Goal: Task Accomplishment & Management: Manage account settings

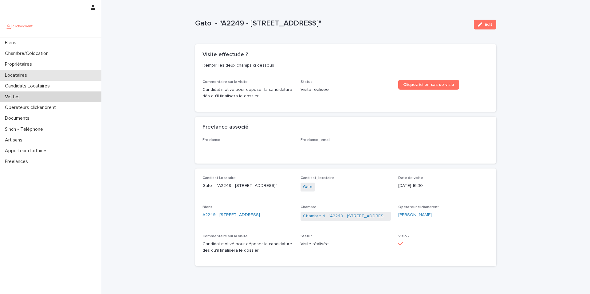
click at [43, 73] on div "Locataires" at bounding box center [50, 75] width 101 height 11
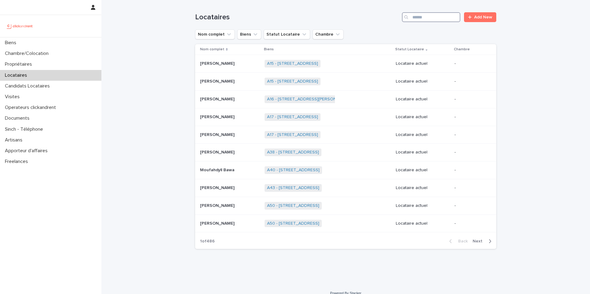
click at [450, 18] on input "Search" at bounding box center [431, 17] width 58 height 10
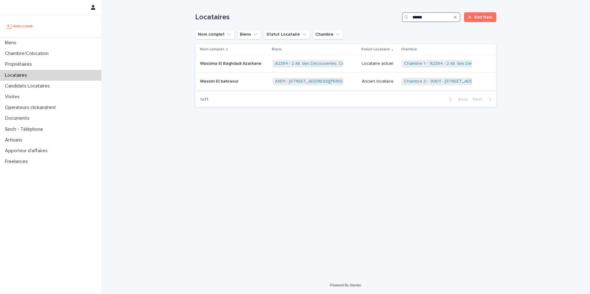
type input "******"
click at [248, 84] on div "Wassim El bahraoui Wassim El bahraoui" at bounding box center [234, 81] width 68 height 10
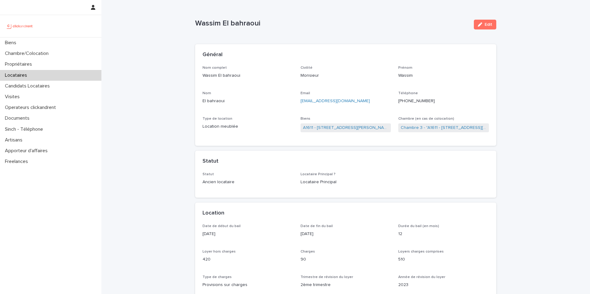
scroll to position [6, 0]
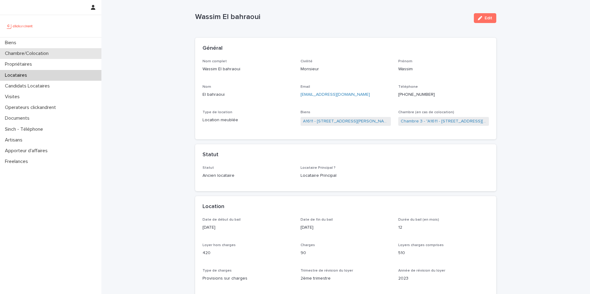
click at [62, 57] on div "Chambre/Colocation" at bounding box center [50, 53] width 101 height 11
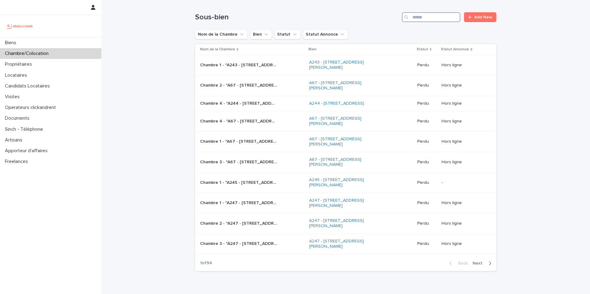
click at [422, 18] on input "Search" at bounding box center [431, 17] width 58 height 10
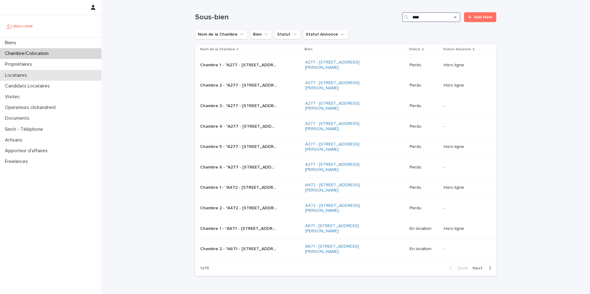
type input "****"
click at [44, 79] on div "Locataires" at bounding box center [50, 75] width 101 height 11
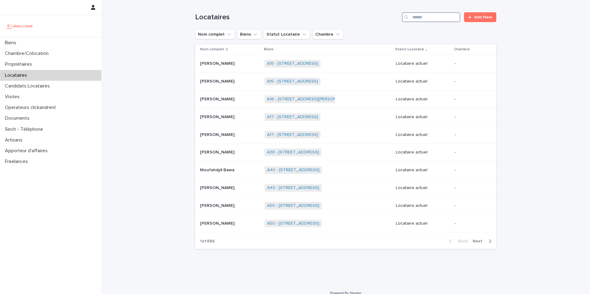
click at [426, 19] on input "Search" at bounding box center [431, 17] width 58 height 10
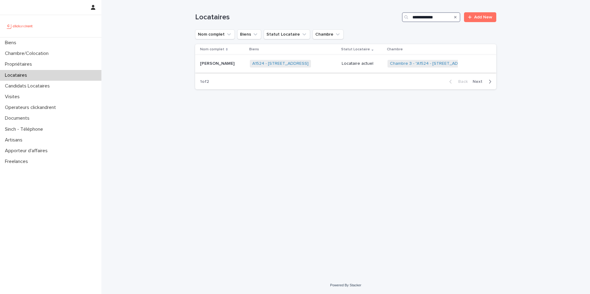
type input "**********"
click at [320, 64] on div "A1524 - 12 rue de Grenoble, Résidence Amouroux 1, Toulouse 31500 + 0" at bounding box center [293, 63] width 87 height 13
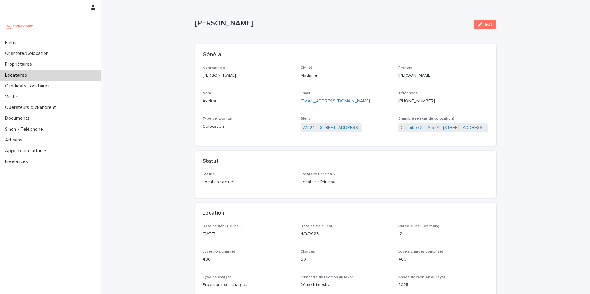
click at [411, 102] on ringoverc2c-number-84e06f14122c "+33780783764" at bounding box center [416, 101] width 37 height 4
click at [417, 102] on ringoverc2c-number-84e06f14122c "+33780783764" at bounding box center [416, 101] width 37 height 4
click at [64, 78] on div "Locataires" at bounding box center [50, 75] width 101 height 11
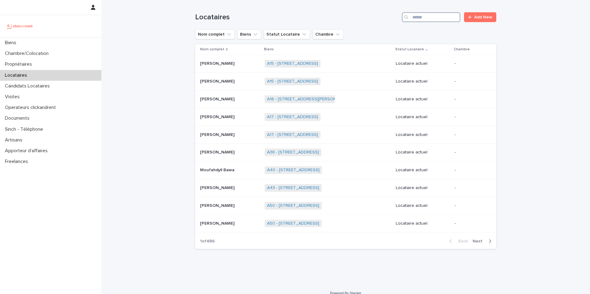
click at [427, 21] on input "Search" at bounding box center [431, 17] width 58 height 10
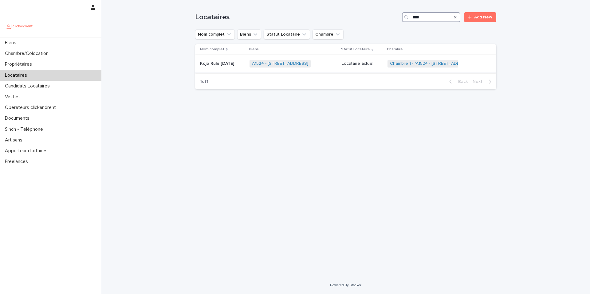
type input "****"
click at [324, 64] on div "A1524 - 12 rue de Grenoble, Résidence Amouroux 1, Toulouse 31500 + 0" at bounding box center [292, 63] width 87 height 13
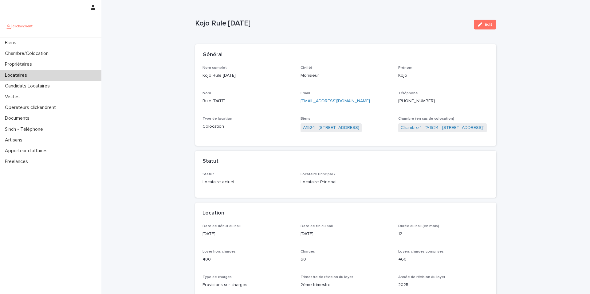
click at [425, 101] on ringoverc2c-number-84e06f14122c "+33782031145" at bounding box center [416, 101] width 37 height 4
click at [54, 78] on div "Locataires" at bounding box center [50, 75] width 101 height 11
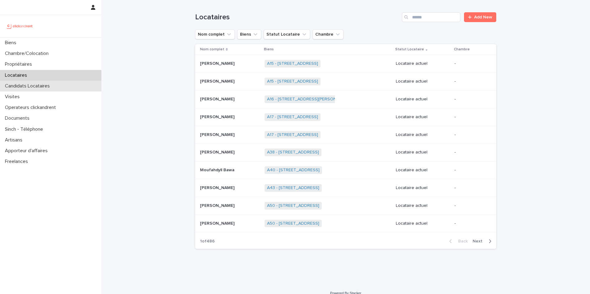
click at [55, 88] on div "Candidats Locataires" at bounding box center [50, 86] width 101 height 11
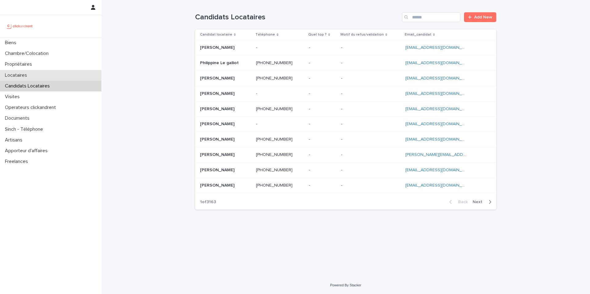
click at [57, 78] on div "Locataires" at bounding box center [50, 75] width 101 height 11
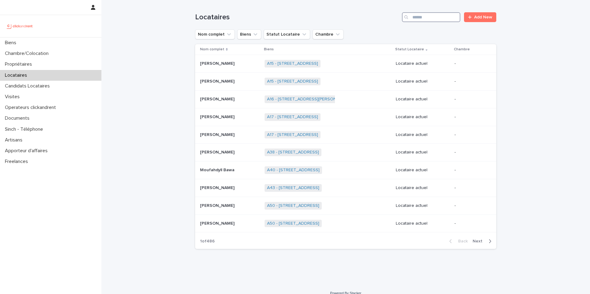
click at [430, 20] on input "Search" at bounding box center [431, 17] width 58 height 10
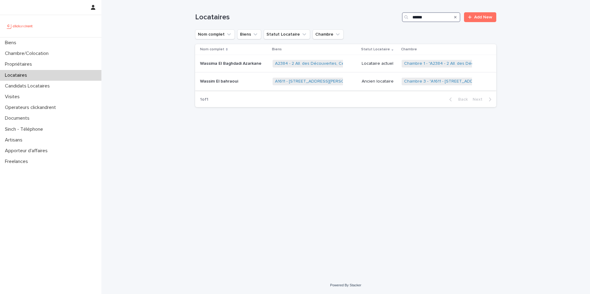
type input "******"
click at [256, 83] on p at bounding box center [234, 81] width 68 height 5
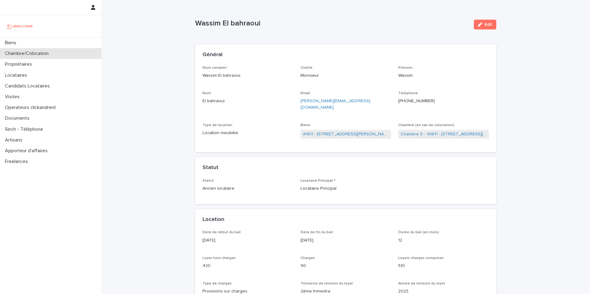
click at [58, 54] on div "Chambre/Colocation" at bounding box center [50, 53] width 101 height 11
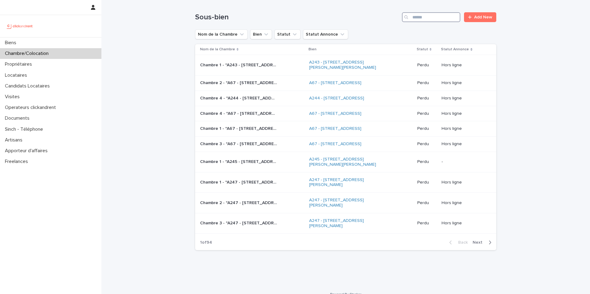
click at [443, 20] on input "Search" at bounding box center [431, 17] width 58 height 10
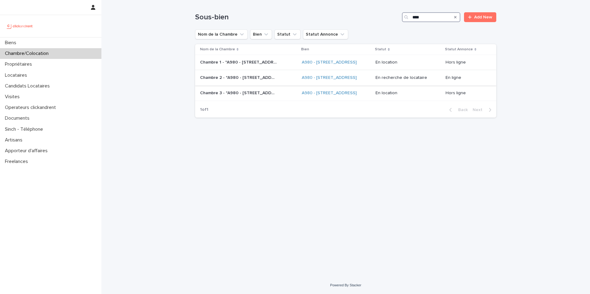
type input "****"
click at [263, 78] on p "Chambre 2 - "A980 - 14 rue des Lilas, Alfortville 94140"" at bounding box center [239, 77] width 78 height 6
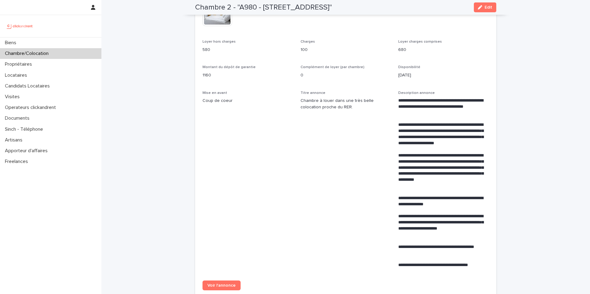
scroll to position [182, 0]
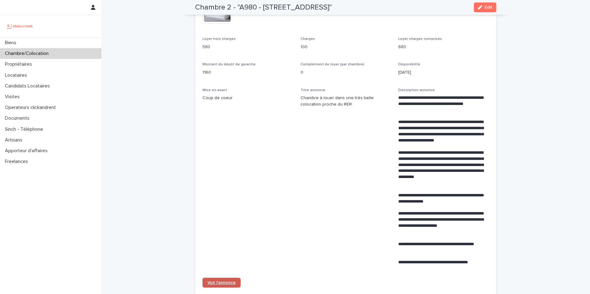
click at [226, 286] on link "Voir l'annonce" at bounding box center [221, 283] width 38 height 10
click at [33, 72] on div "Locataires" at bounding box center [50, 75] width 101 height 11
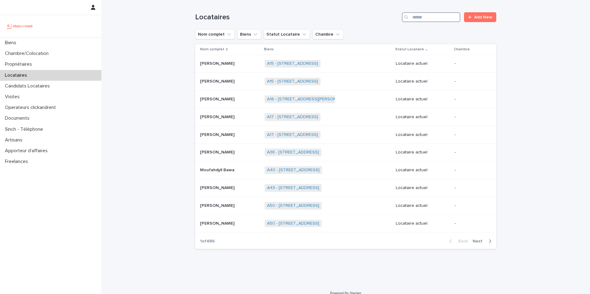
click at [445, 20] on input "Search" at bounding box center [431, 17] width 58 height 10
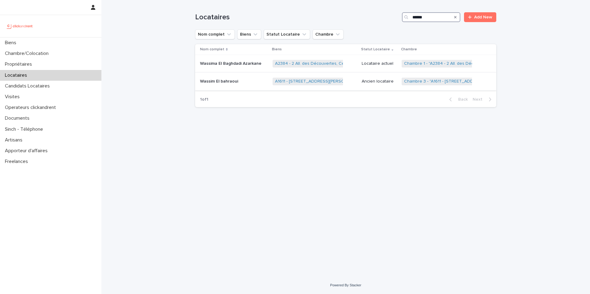
type input "******"
click at [245, 84] on div "Wassim El bahraoui Wassim El bahraoui" at bounding box center [234, 81] width 68 height 10
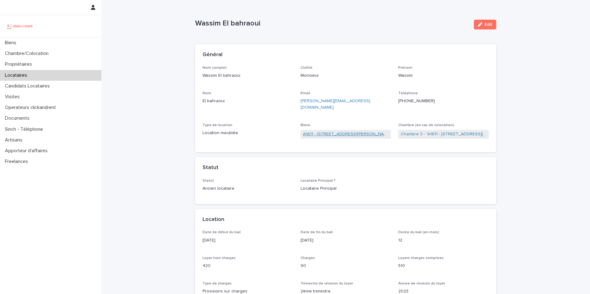
click at [367, 131] on link "A1611 - 42 Rue Jean Grémillon, Bobigny 93000" at bounding box center [346, 134] width 86 height 6
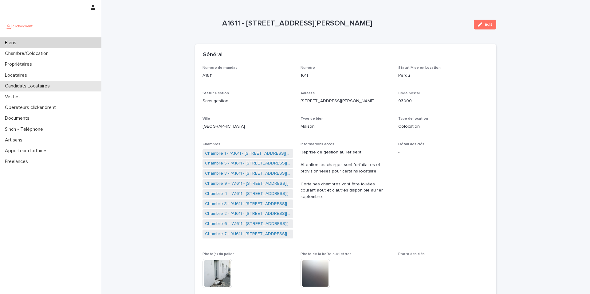
click at [71, 90] on div "Candidats Locataires" at bounding box center [50, 86] width 101 height 11
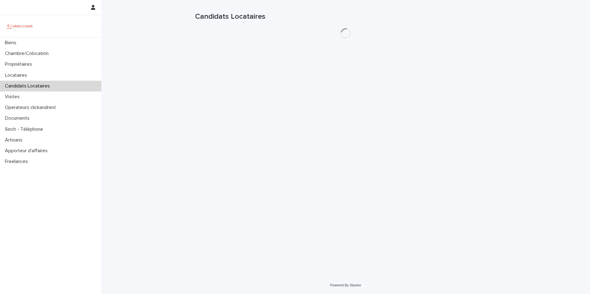
click at [71, 90] on div "Candidats Locataires" at bounding box center [50, 86] width 101 height 11
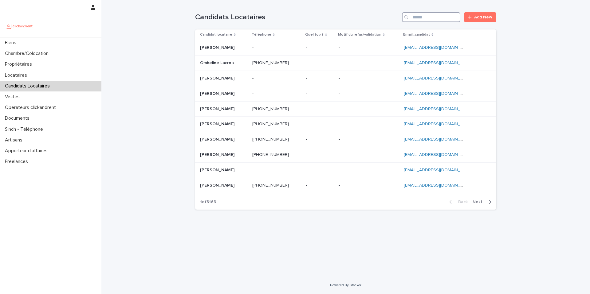
click at [434, 19] on input "Search" at bounding box center [431, 17] width 58 height 10
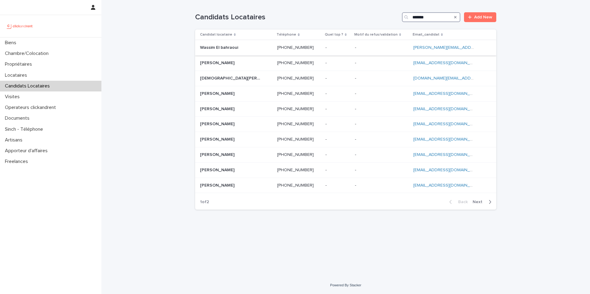
type input "******"
click at [228, 47] on p "Wassim El bahraoui" at bounding box center [219, 47] width 39 height 6
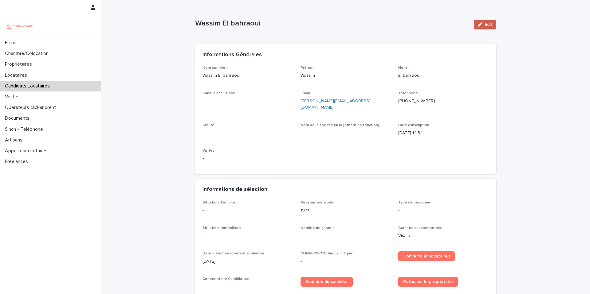
click at [486, 28] on button "Edit" at bounding box center [485, 25] width 22 height 10
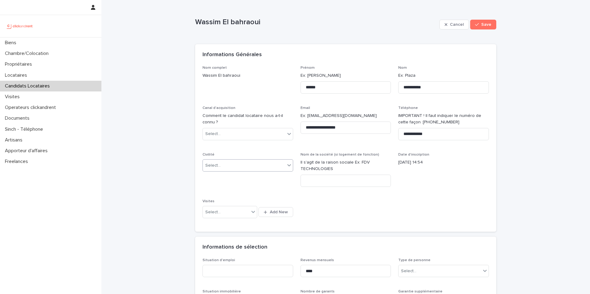
click at [268, 169] on div "Select..." at bounding box center [244, 166] width 82 height 10
click at [256, 189] on div "Monsieur" at bounding box center [248, 188] width 90 height 11
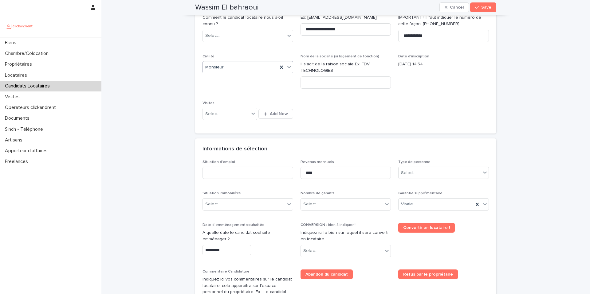
scroll to position [100, 0]
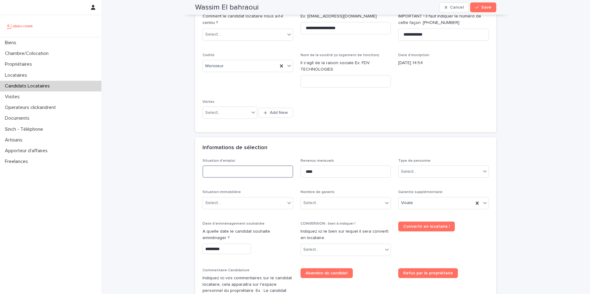
click at [262, 171] on input at bounding box center [247, 172] width 91 height 12
type input "*******"
click at [418, 173] on div "Select..." at bounding box center [439, 172] width 82 height 10
click at [418, 183] on div "Particulier" at bounding box center [443, 183] width 90 height 11
click at [242, 205] on div "Select..." at bounding box center [244, 203] width 82 height 10
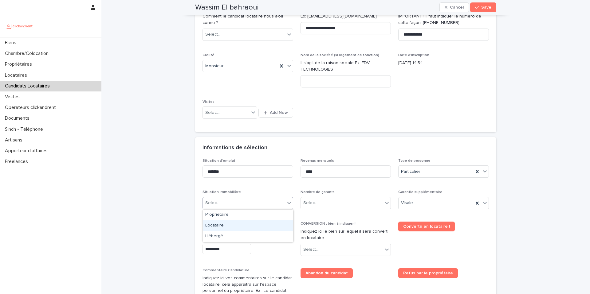
click at [233, 228] on div "Locataire" at bounding box center [248, 226] width 90 height 11
click at [324, 205] on div "Select..." at bounding box center [342, 203] width 82 height 10
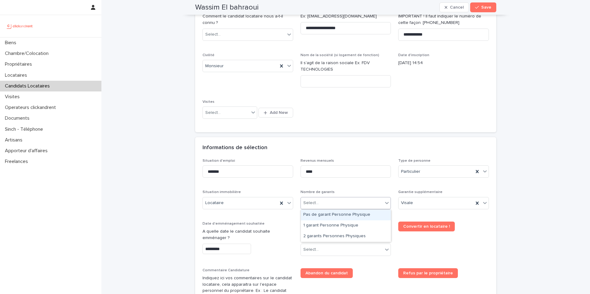
click at [327, 216] on div "Pas de garant Personne Physique" at bounding box center [346, 215] width 90 height 11
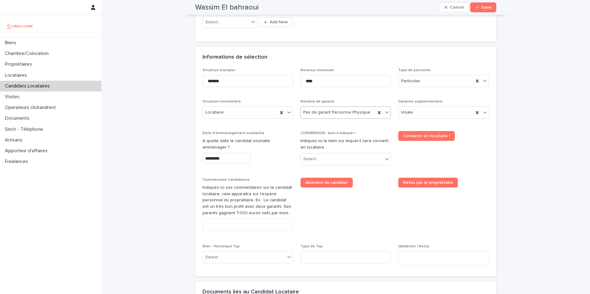
scroll to position [191, 0]
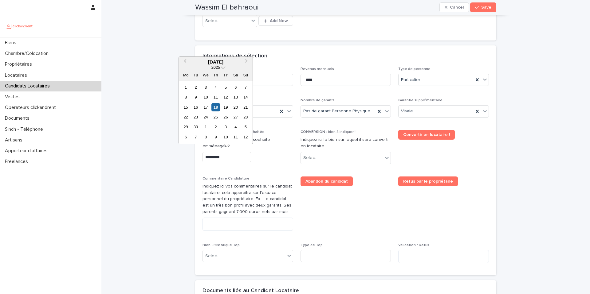
click at [236, 157] on input "*********" at bounding box center [226, 157] width 49 height 11
click at [216, 118] on div "25" at bounding box center [215, 117] width 8 height 8
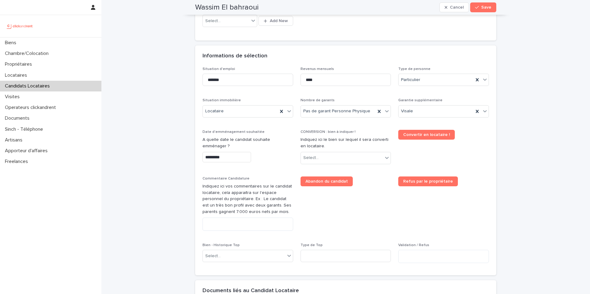
type input "*********"
click at [326, 157] on div "Select..." at bounding box center [342, 158] width 82 height 10
type input "*****"
click at [354, 171] on div "A1714 - 23 bis rue Edgar Quinet, La Courneuve 93120" at bounding box center [346, 170] width 90 height 11
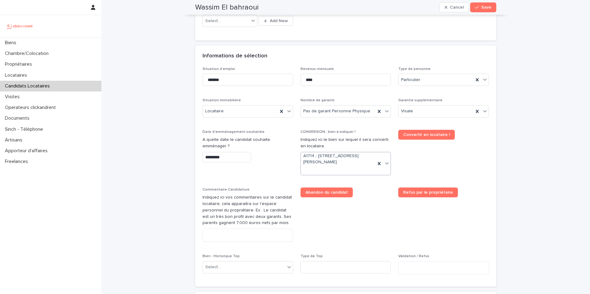
scroll to position [197, 0]
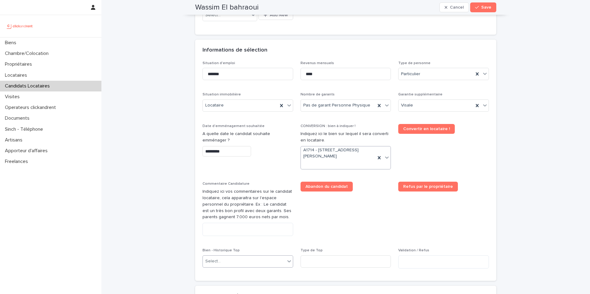
click at [244, 258] on div "Select..." at bounding box center [244, 261] width 82 height 10
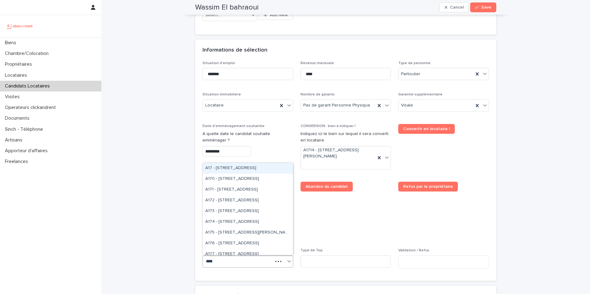
type input "*****"
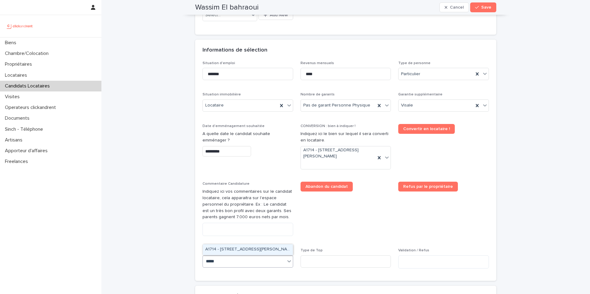
click at [253, 251] on div "A1714 - 23 bis rue Edgar Quinet, La Courneuve 93120" at bounding box center [248, 249] width 90 height 11
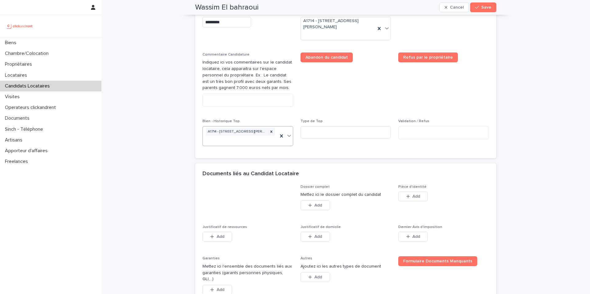
scroll to position [389, 0]
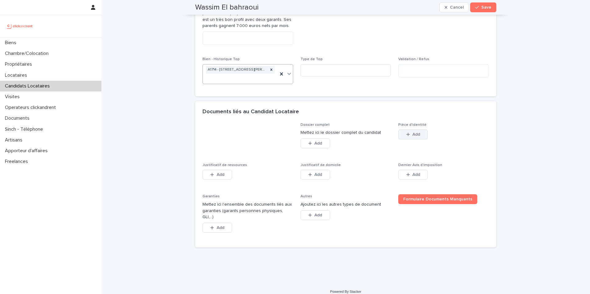
click at [408, 134] on icon "button" at bounding box center [408, 134] width 4 height 4
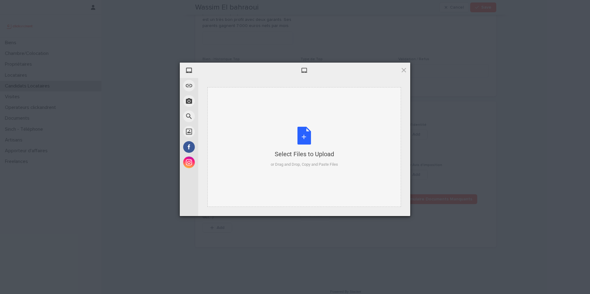
click at [303, 138] on div "Select Files to Upload or Drag and Drop, Copy and Paste Files" at bounding box center [304, 147] width 67 height 41
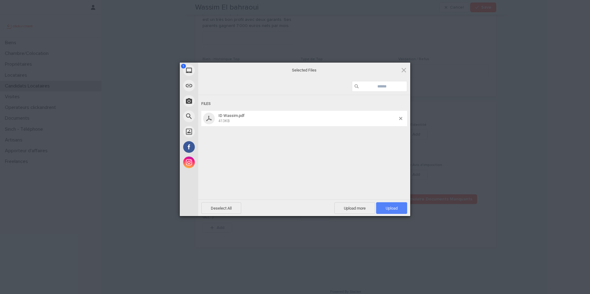
click at [391, 207] on span "Upload 1" at bounding box center [391, 208] width 12 height 5
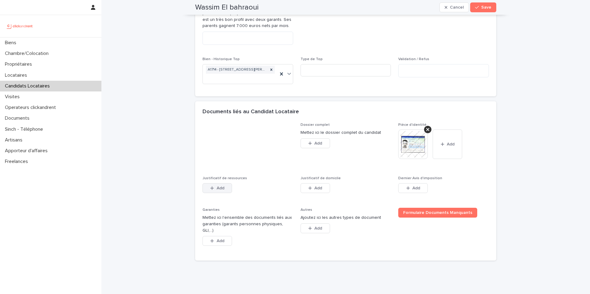
click at [224, 190] on button "Add" at bounding box center [216, 188] width 29 height 10
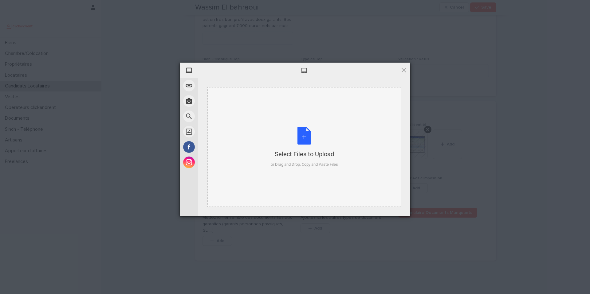
click at [305, 136] on div "Select Files to Upload or Drag and Drop, Copy and Paste Files" at bounding box center [304, 147] width 67 height 41
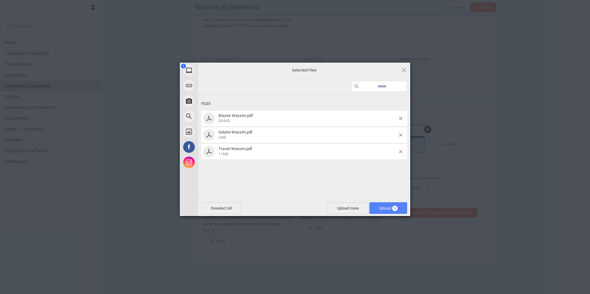
click at [388, 208] on span "Upload 3" at bounding box center [388, 208] width 19 height 5
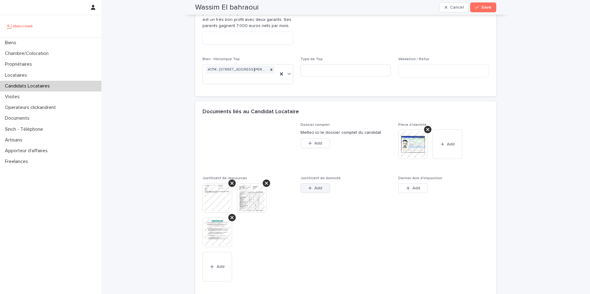
click at [313, 191] on button "Add" at bounding box center [314, 188] width 29 height 10
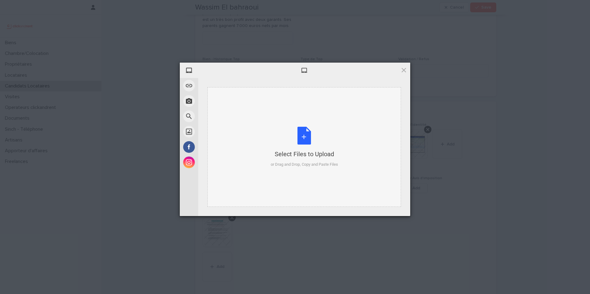
click at [305, 138] on div "Select Files to Upload or Drag and Drop, Copy and Paste Files" at bounding box center [304, 147] width 67 height 41
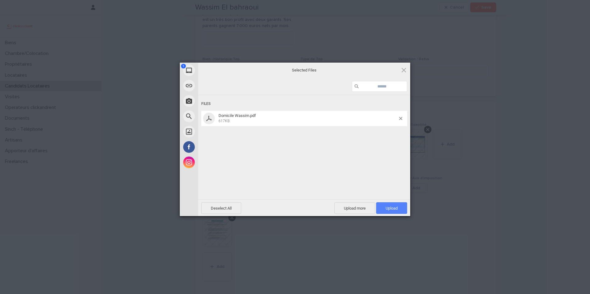
click at [392, 209] on span "Upload 1" at bounding box center [391, 208] width 12 height 5
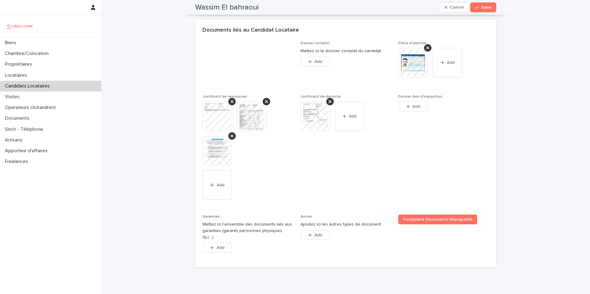
scroll to position [490, 0]
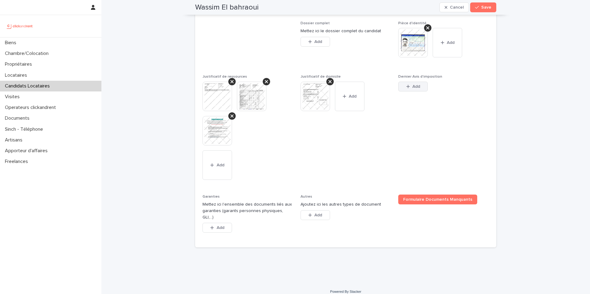
click at [411, 87] on div "button" at bounding box center [409, 86] width 6 height 4
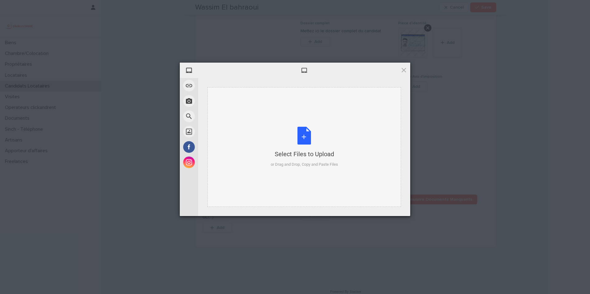
click at [301, 135] on div "Select Files to Upload or Drag and Drop, Copy and Paste Files" at bounding box center [304, 147] width 67 height 41
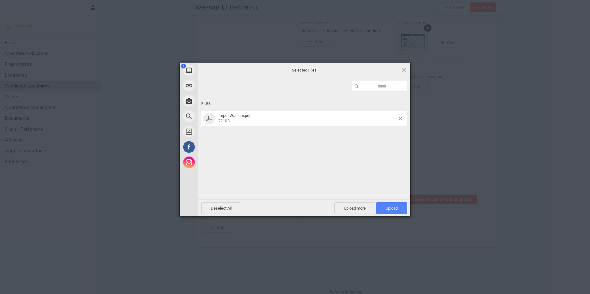
click at [391, 208] on span "Upload 1" at bounding box center [391, 208] width 12 height 5
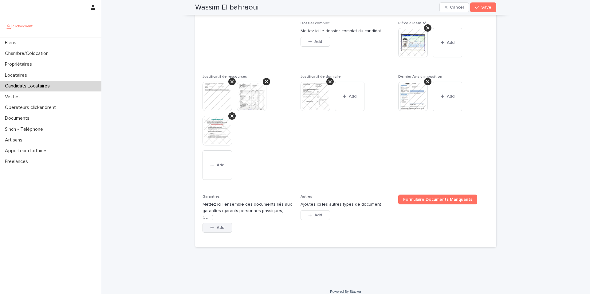
click at [219, 225] on button "Add" at bounding box center [216, 228] width 29 height 10
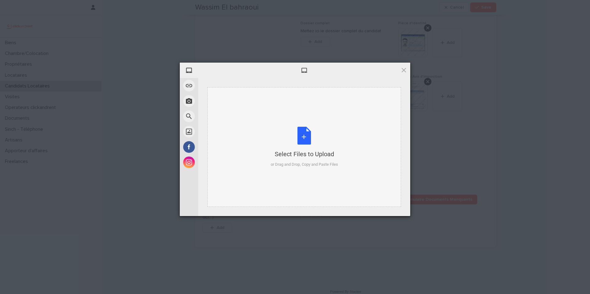
click at [305, 143] on div "Select Files to Upload or Drag and Drop, Copy and Paste Files" at bounding box center [304, 147] width 67 height 41
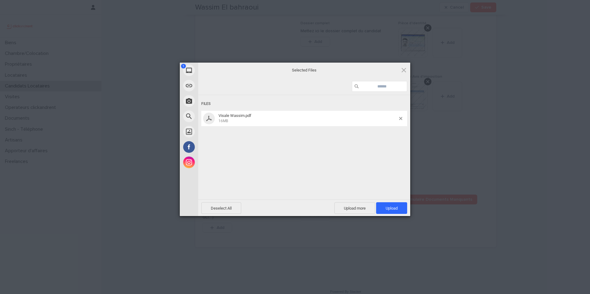
click at [393, 207] on span "Upload 1" at bounding box center [391, 208] width 12 height 5
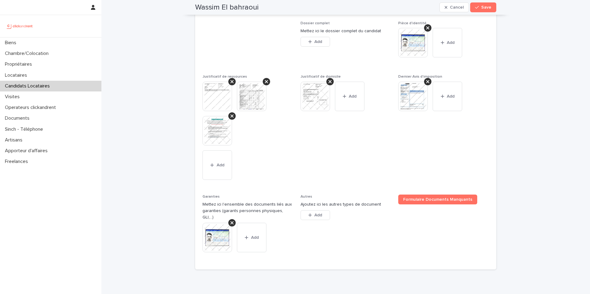
click at [407, 49] on img at bounding box center [412, 42] width 29 height 29
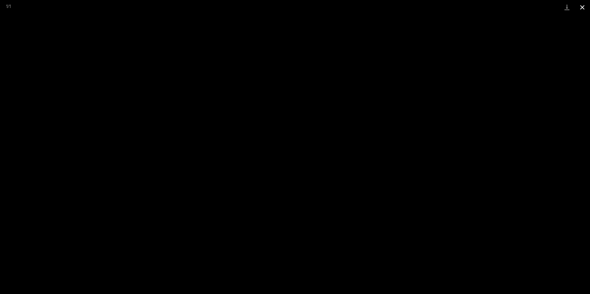
click at [581, 7] on button "Close gallery" at bounding box center [581, 7] width 15 height 14
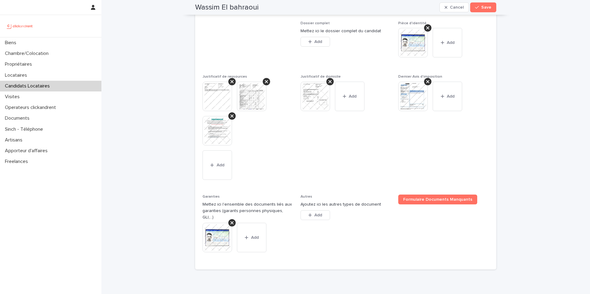
click at [315, 101] on img at bounding box center [314, 96] width 29 height 29
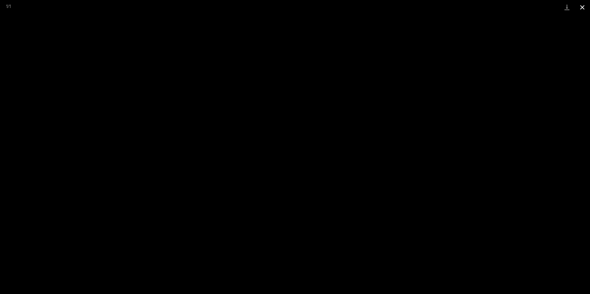
click at [582, 8] on button "Close gallery" at bounding box center [581, 7] width 15 height 14
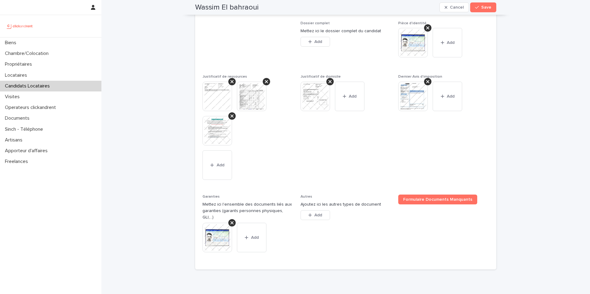
click at [312, 100] on img at bounding box center [314, 96] width 29 height 29
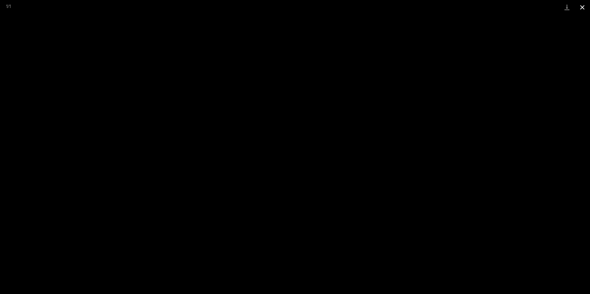
click at [580, 8] on button "Close gallery" at bounding box center [581, 7] width 15 height 14
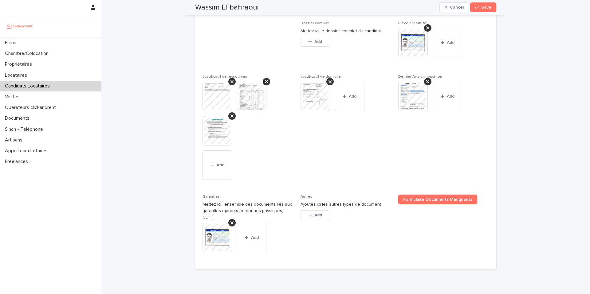
click at [246, 106] on img at bounding box center [251, 96] width 29 height 29
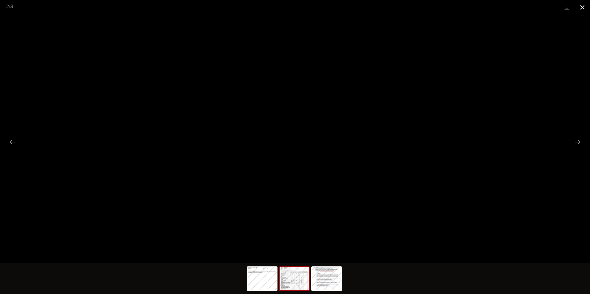
click at [582, 8] on button "Close gallery" at bounding box center [581, 7] width 15 height 14
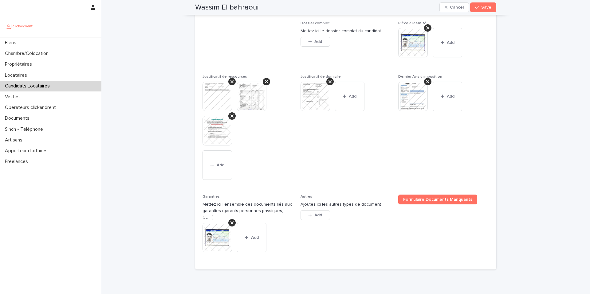
click at [216, 97] on img at bounding box center [216, 96] width 29 height 29
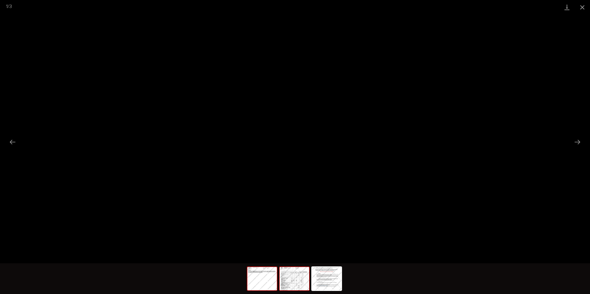
click at [295, 285] on img at bounding box center [293, 278] width 29 height 23
click at [583, 6] on button "Close gallery" at bounding box center [581, 7] width 15 height 14
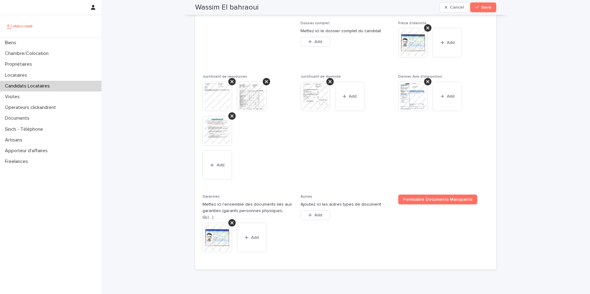
click at [210, 131] on img at bounding box center [216, 130] width 29 height 29
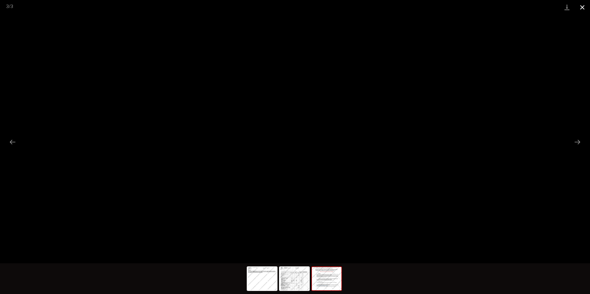
click at [582, 10] on button "Close gallery" at bounding box center [581, 7] width 15 height 14
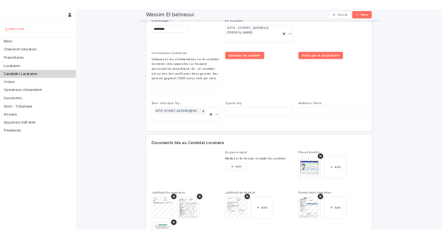
scroll to position [322, 0]
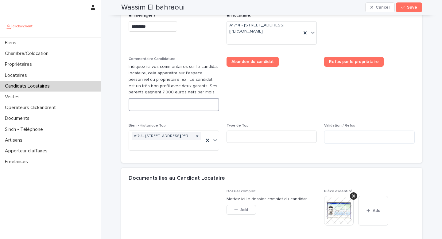
click at [158, 103] on textarea at bounding box center [174, 104] width 91 height 13
paste textarea "**********"
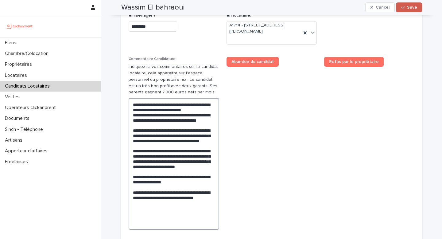
type textarea "**********"
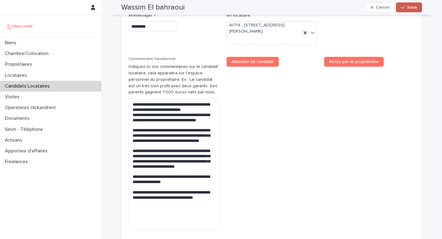
click at [413, 6] on span "Save" at bounding box center [412, 7] width 10 height 4
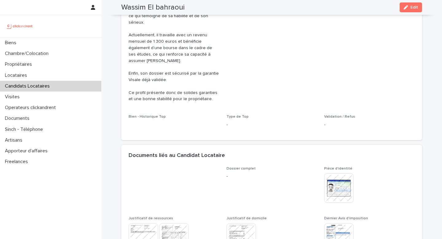
scroll to position [214, 0]
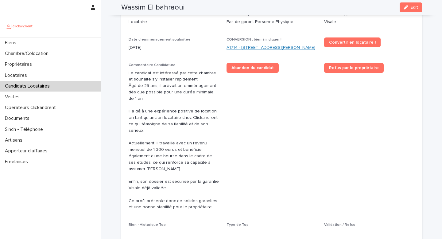
click at [269, 45] on link "A1714 - 23 bis rue Edgar Quinet, La Courneuve 93120" at bounding box center [271, 48] width 89 height 6
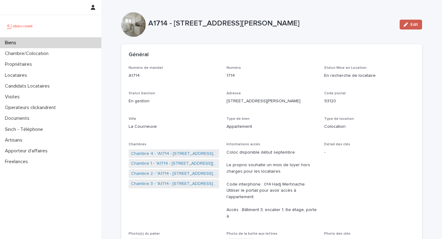
click at [411, 27] on button "Edit" at bounding box center [411, 25] width 22 height 10
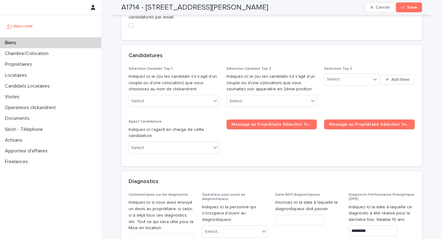
scroll to position [3177, 0]
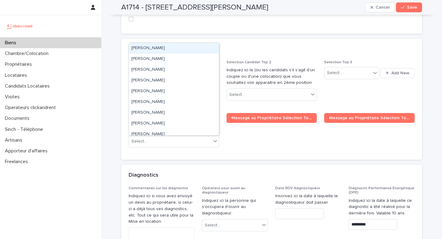
click at [169, 90] on div "Select..." at bounding box center [170, 95] width 82 height 10
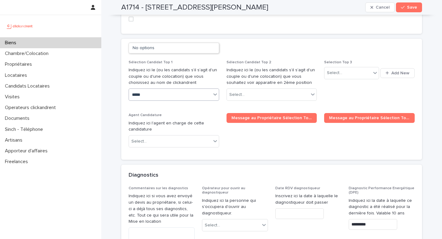
type input "******"
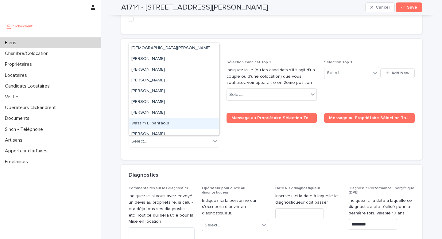
click at [170, 122] on div "Wassim El bahraoui" at bounding box center [174, 123] width 90 height 11
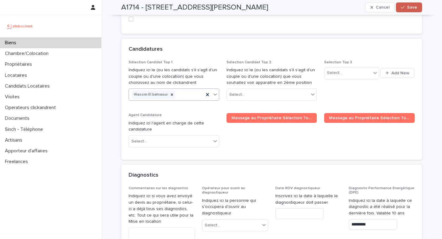
click at [401, 9] on button "Save" at bounding box center [409, 7] width 26 height 10
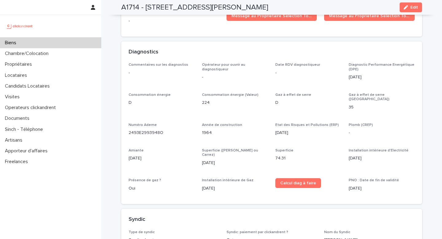
scroll to position [2065, 0]
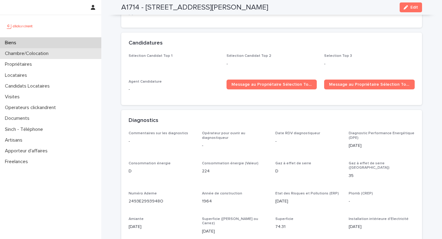
click at [63, 52] on div "Chambre/Colocation" at bounding box center [50, 53] width 101 height 11
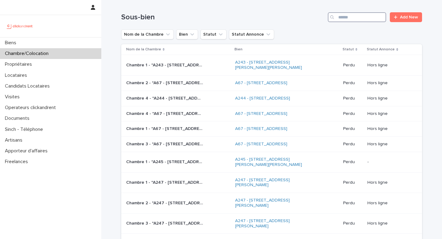
click at [370, 16] on input "Search" at bounding box center [357, 17] width 58 height 10
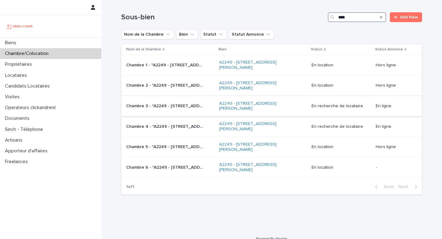
type input "****"
click at [166, 111] on div "Chambre 3 - "A2249 - 14 Rue de la Fontaine, Torcy 77200" Chambre 3 - "A2249 - 1…" at bounding box center [170, 106] width 88 height 10
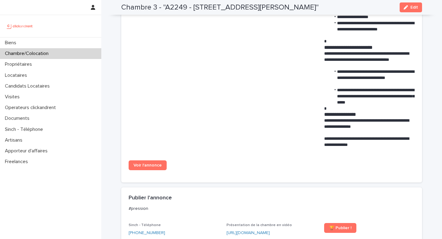
scroll to position [533, 0]
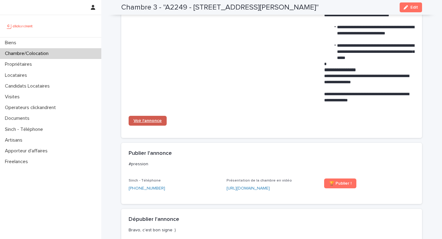
click at [155, 119] on span "Voir l'annonce" at bounding box center [148, 121] width 28 height 4
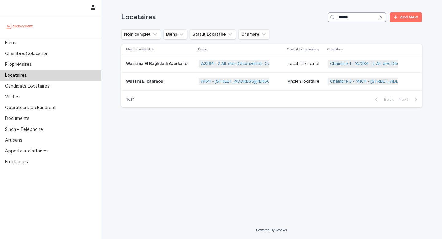
click at [359, 18] on input "******" at bounding box center [357, 17] width 58 height 10
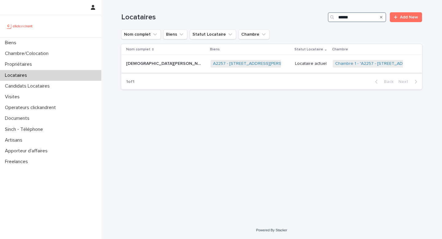
type input "******"
click at [261, 68] on div "A2257 - 1 Rue Vincent Van Gogh, Toulouse 31100 + 0" at bounding box center [251, 63] width 80 height 13
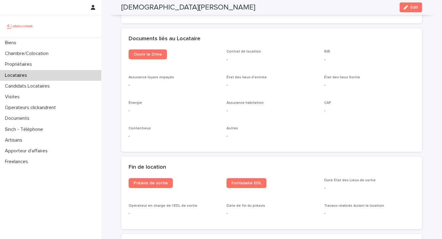
scroll to position [607, 0]
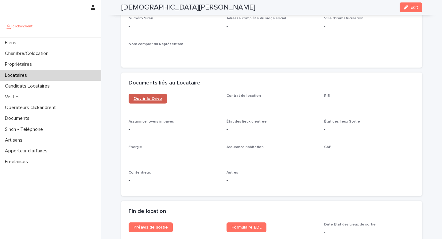
click at [153, 102] on link "Ouvrir le Drive" at bounding box center [148, 99] width 38 height 10
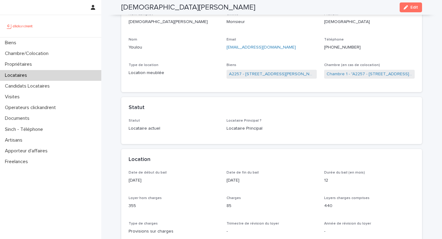
scroll to position [0, 0]
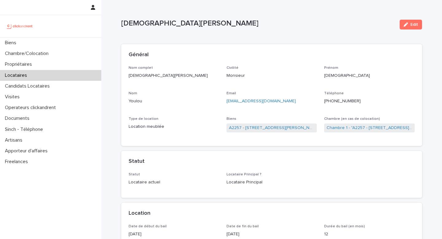
click at [350, 100] on ringoverc2c-number-84e06f14122c "+33773164167" at bounding box center [342, 101] width 37 height 4
drag, startPoint x: 358, startPoint y: 99, endPoint x: 331, endPoint y: 99, distance: 27.0
click at [333, 99] on p "+33773164167" at bounding box center [369, 101] width 91 height 6
drag, startPoint x: 285, startPoint y: 101, endPoint x: 222, endPoint y: 103, distance: 63.3
click at [222, 103] on div "Nom complet Christian Youlou Civilité Monsieur Prénom Christian Nom Youlou Emai…" at bounding box center [272, 102] width 286 height 73
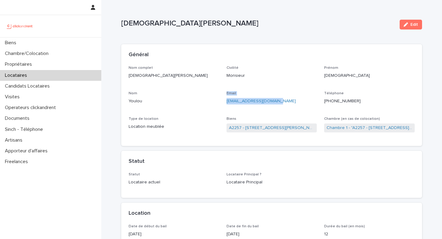
click at [282, 103] on p "prosperyoulou@gmail.com" at bounding box center [272, 101] width 91 height 6
drag, startPoint x: 282, startPoint y: 103, endPoint x: 224, endPoint y: 102, distance: 58.1
click at [224, 102] on div "Nom complet Christian Youlou Civilité Monsieur Prénom Christian Nom Youlou Emai…" at bounding box center [272, 102] width 286 height 73
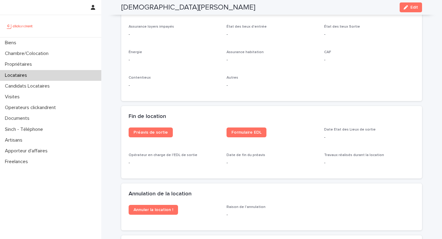
scroll to position [735, 0]
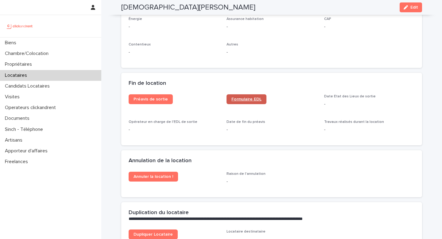
click at [256, 101] on span "Formulaire EDL" at bounding box center [247, 99] width 30 height 4
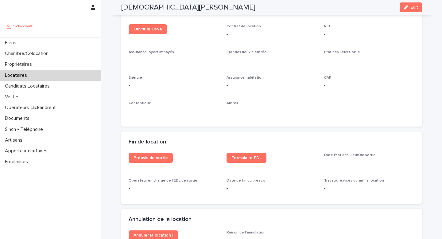
scroll to position [679, 0]
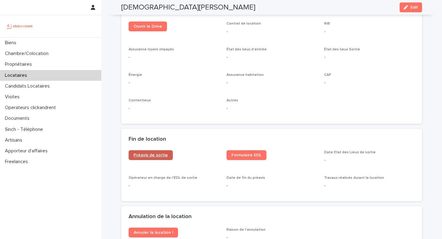
click at [158, 157] on link "Préavis de sortie" at bounding box center [151, 155] width 44 height 10
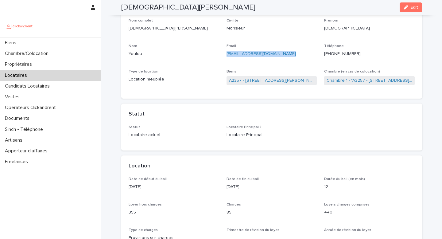
scroll to position [0, 0]
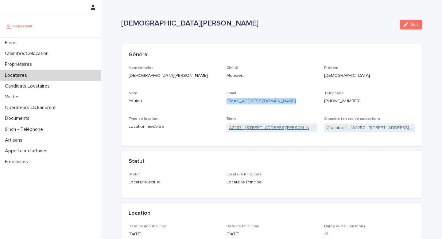
click at [265, 129] on link "A2257 - 1 Rue Vincent Van Gogh, Toulouse 31100" at bounding box center [272, 128] width 86 height 6
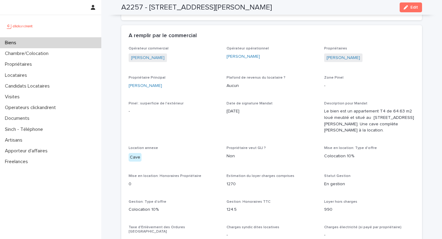
scroll to position [340, 0]
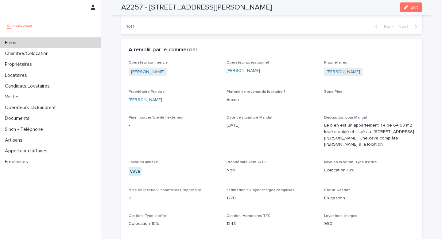
drag, startPoint x: 359, startPoint y: 72, endPoint x: 322, endPoint y: 72, distance: 37.5
copy link "Djamile Nicolas"
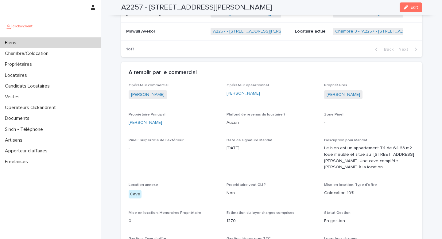
scroll to position [316, 0]
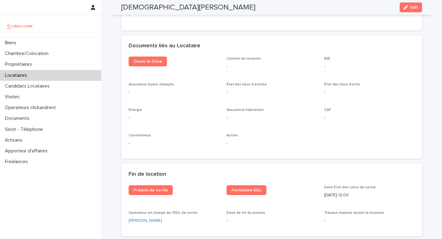
scroll to position [632, 0]
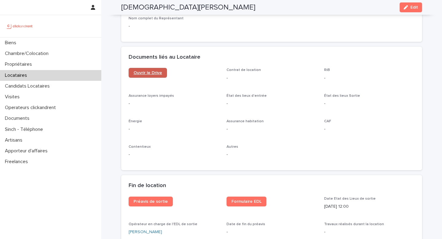
click at [150, 75] on link "Ouvrir le Drive" at bounding box center [148, 73] width 38 height 10
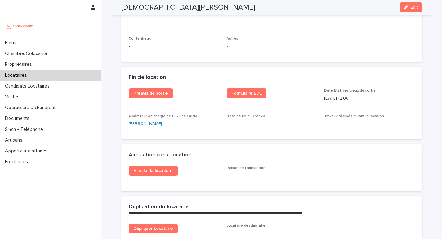
scroll to position [742, 0]
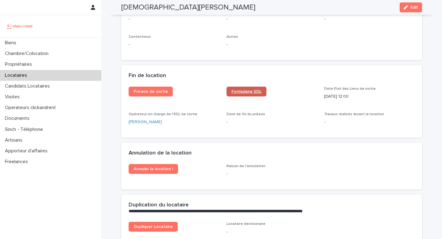
click at [260, 94] on link "Formulaire EDL" at bounding box center [247, 92] width 40 height 10
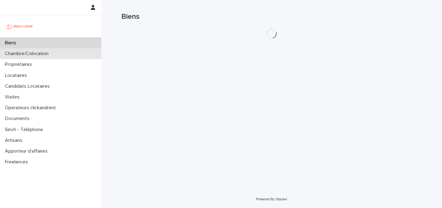
click at [77, 56] on div "Chambre/Colocation" at bounding box center [50, 53] width 101 height 11
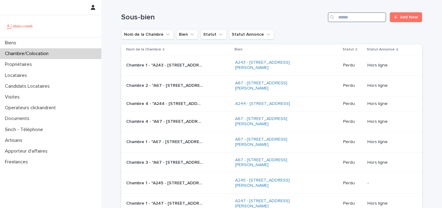
click at [347, 21] on input "Search" at bounding box center [357, 17] width 58 height 10
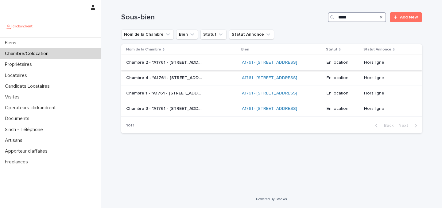
type input "*****"
click at [294, 61] on link "A1761 - 26 rue Tapis Vert, Marseille 13001" at bounding box center [269, 62] width 55 height 5
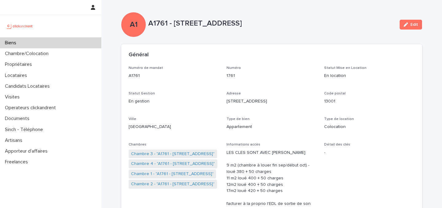
drag, startPoint x: 286, startPoint y: 24, endPoint x: 174, endPoint y: 24, distance: 111.8
click at [174, 24] on p "A1761 - 26 rue Tapis Vert, Marseille 13001" at bounding box center [271, 23] width 247 height 9
copy p "26 rue Tapis Vert, Marseille 13001"
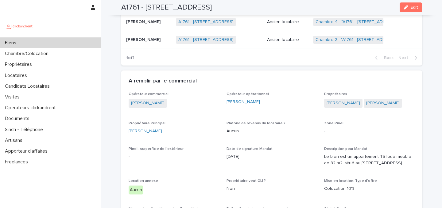
scroll to position [564, 0]
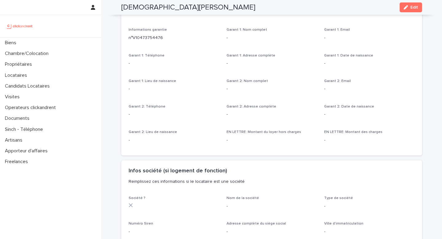
scroll to position [390, 0]
